Goal: Information Seeking & Learning: Learn about a topic

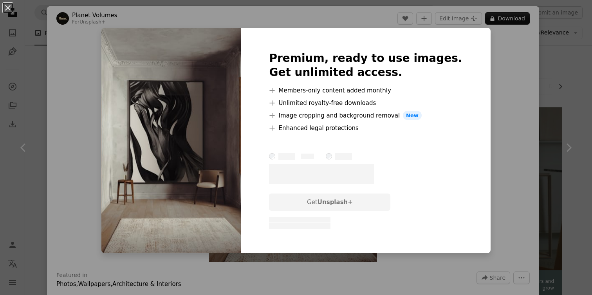
scroll to position [1419, 0]
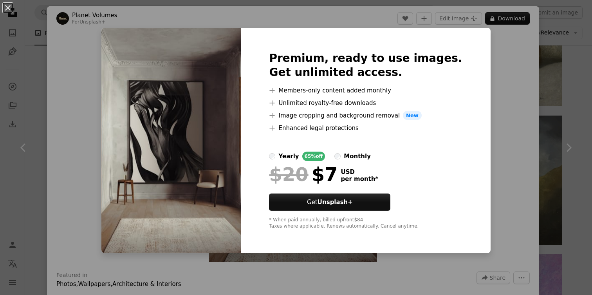
click at [50, 37] on div "An X shape Premium, ready to use images. Get unlimited access. A plus sign Memb…" at bounding box center [296, 147] width 592 height 295
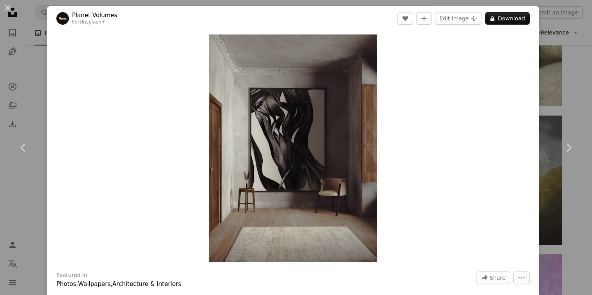
click at [31, 39] on div "An X shape Chevron left Chevron right Planet Volumes For Unsplash+ A heart A pl…" at bounding box center [296, 147] width 592 height 295
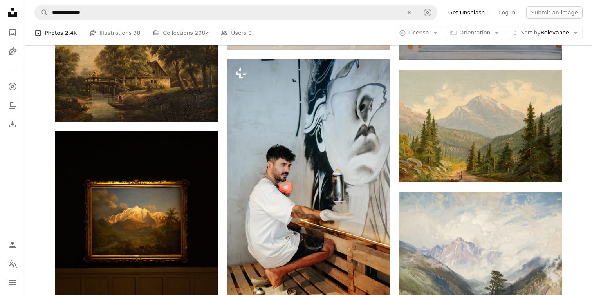
scroll to position [3321, 0]
